Goal: Find specific page/section: Find specific page/section

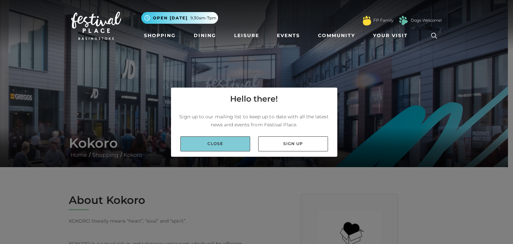
click at [217, 142] on link "Close" at bounding box center [216, 143] width 70 height 15
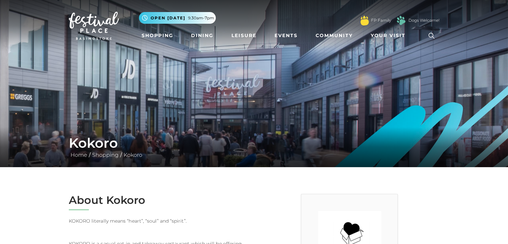
click at [431, 40] on icon at bounding box center [432, 36] width 10 height 10
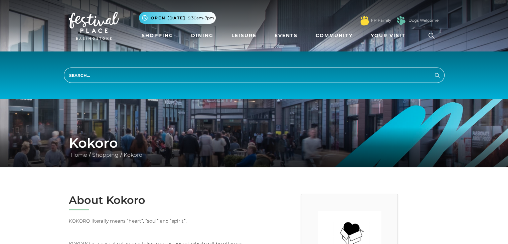
click at [374, 78] on input "search" at bounding box center [254, 75] width 381 height 15
type input "bubble tea"
click at [434, 71] on button "Search" at bounding box center [438, 75] width 8 height 8
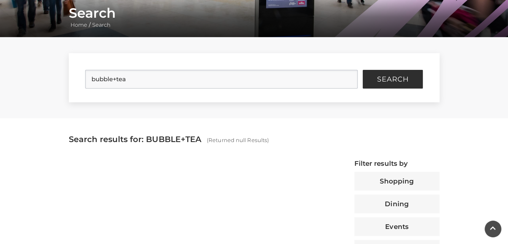
scroll to position [128, 0]
